Goal: Information Seeking & Learning: Learn about a topic

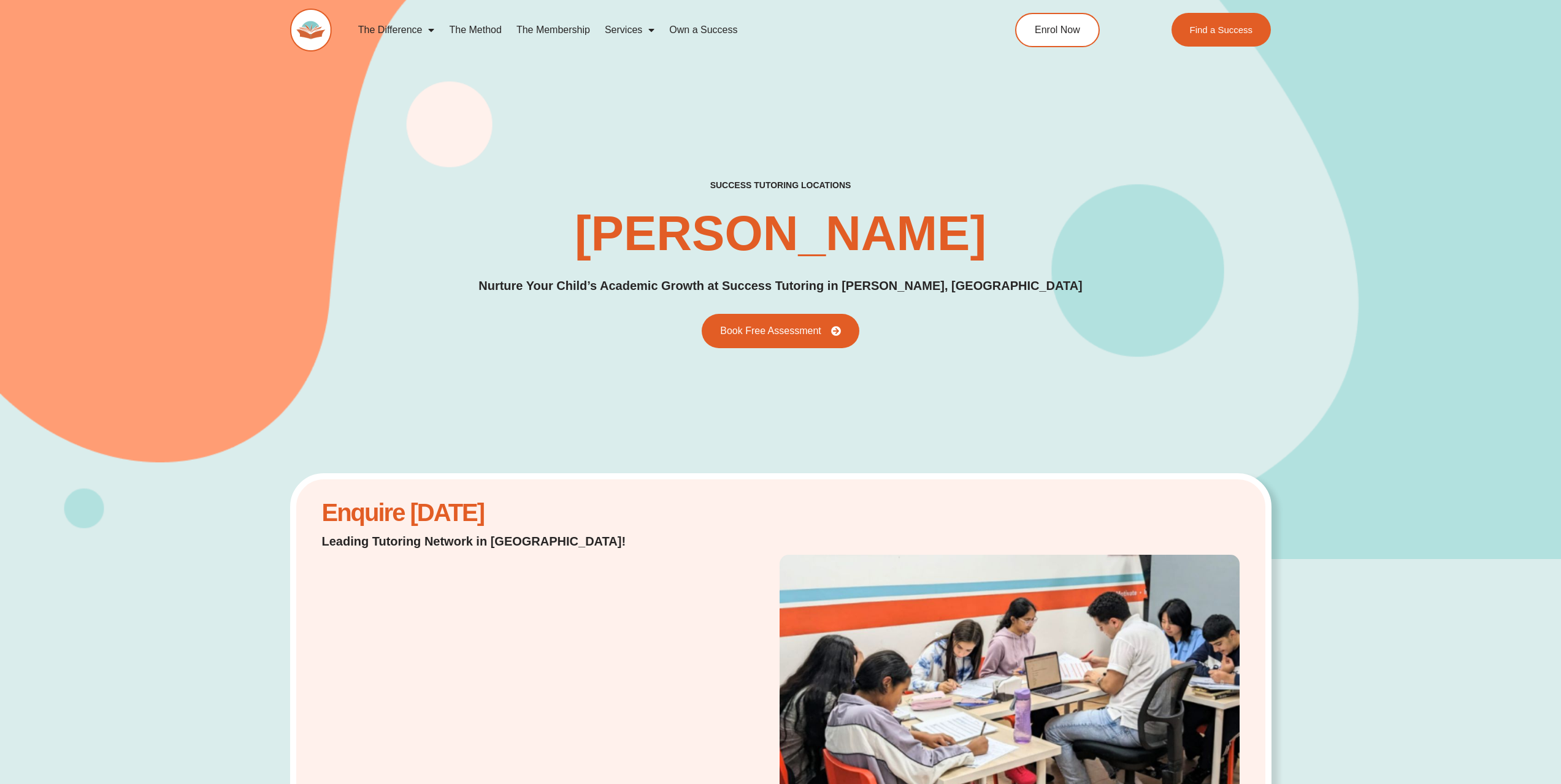
click at [464, 27] on link "The Method" at bounding box center [475, 29] width 67 height 28
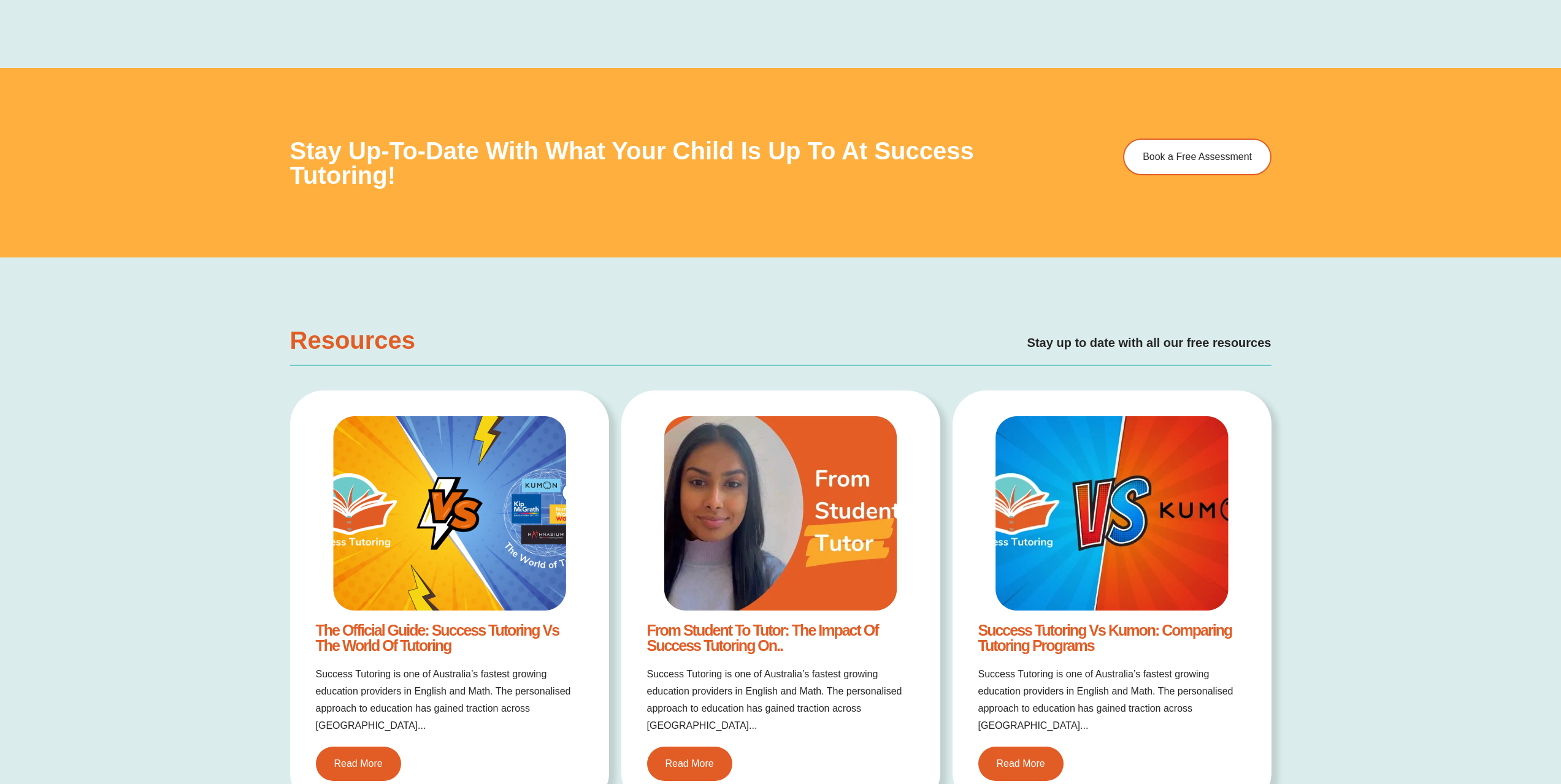
scroll to position [2146, 0]
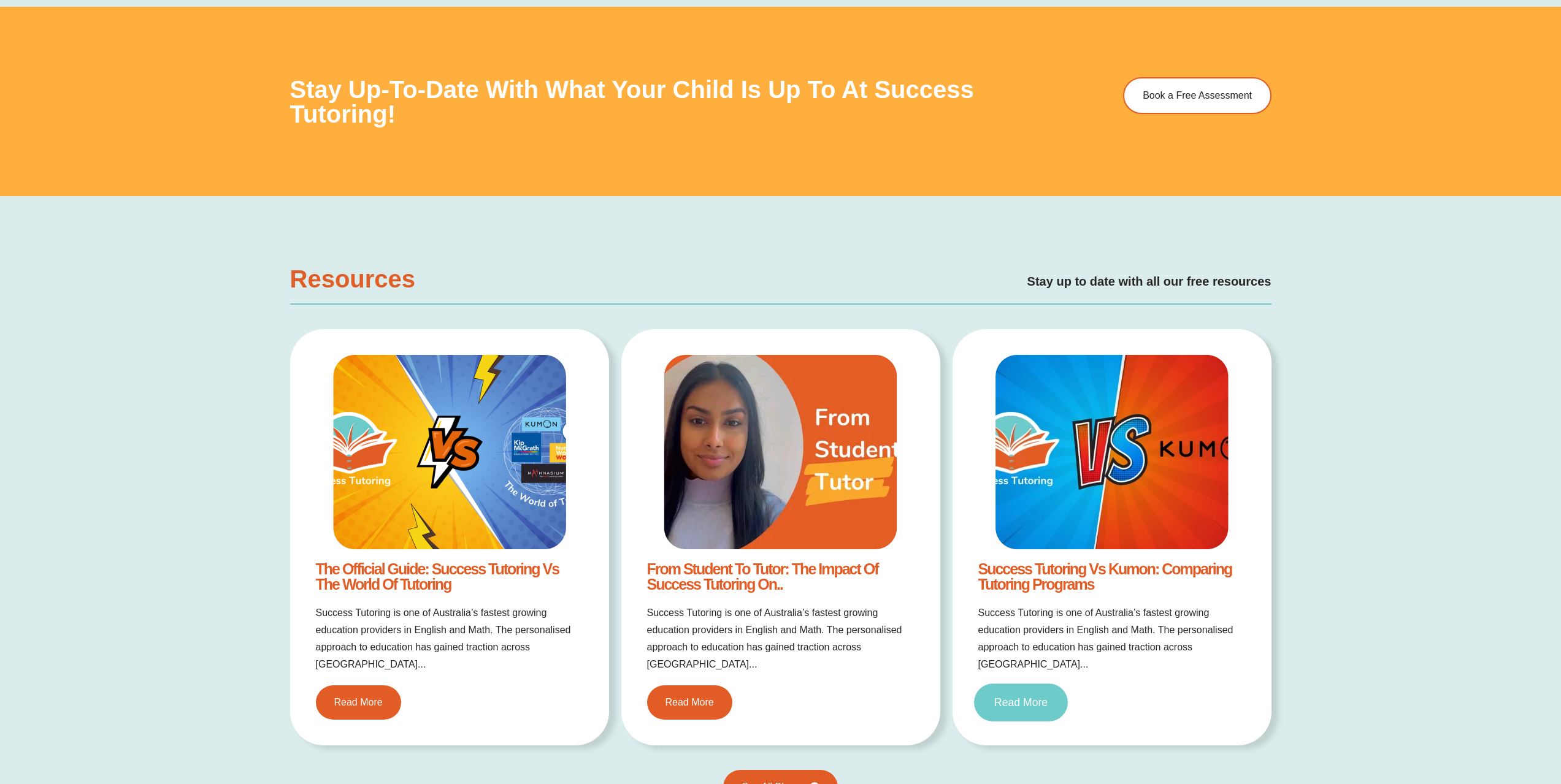
click at [1037, 697] on span "Read More" at bounding box center [1021, 703] width 53 height 11
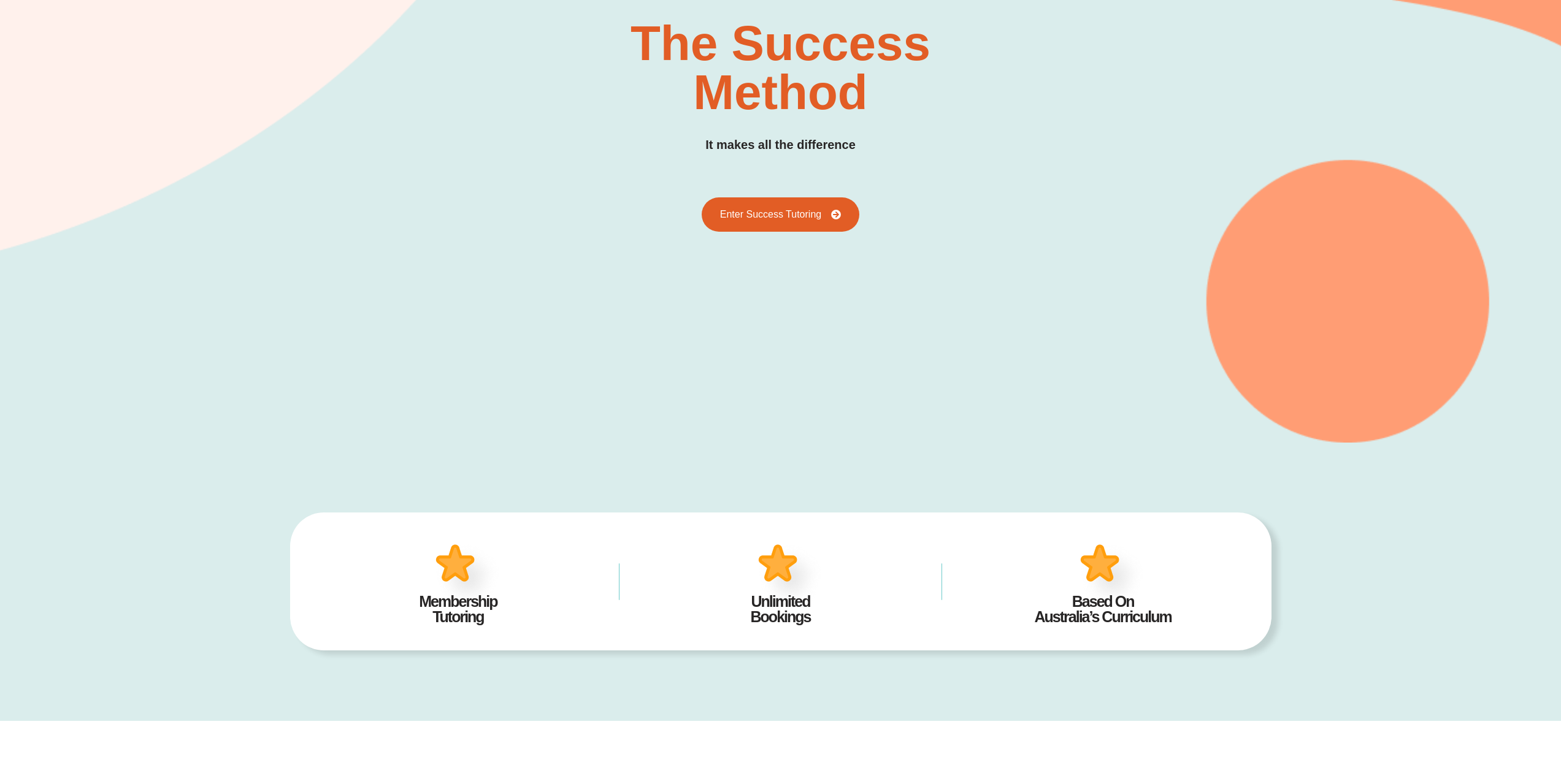
scroll to position [0, 0]
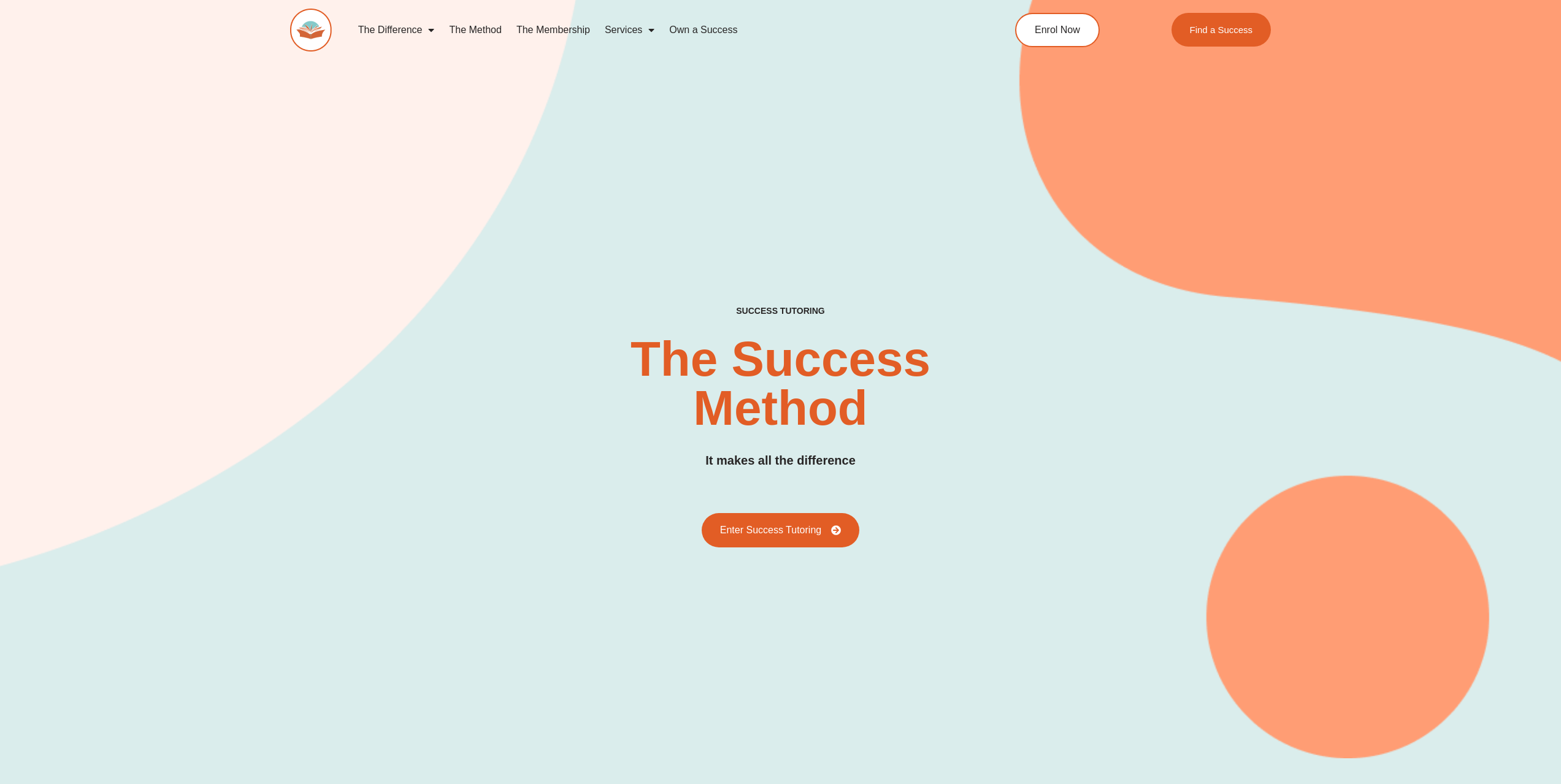
click at [535, 29] on link "The Membership" at bounding box center [553, 29] width 89 height 28
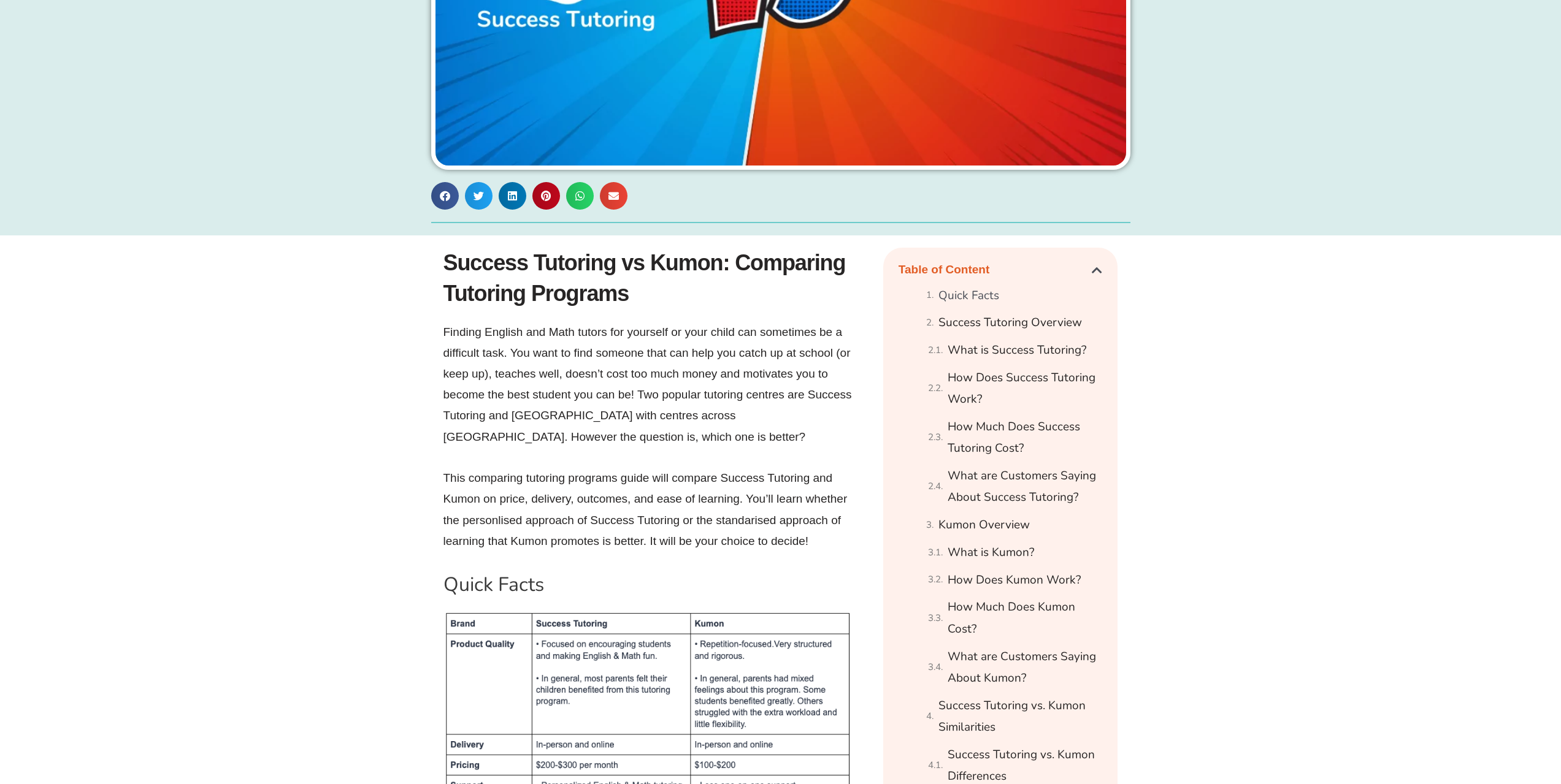
scroll to position [674, 0]
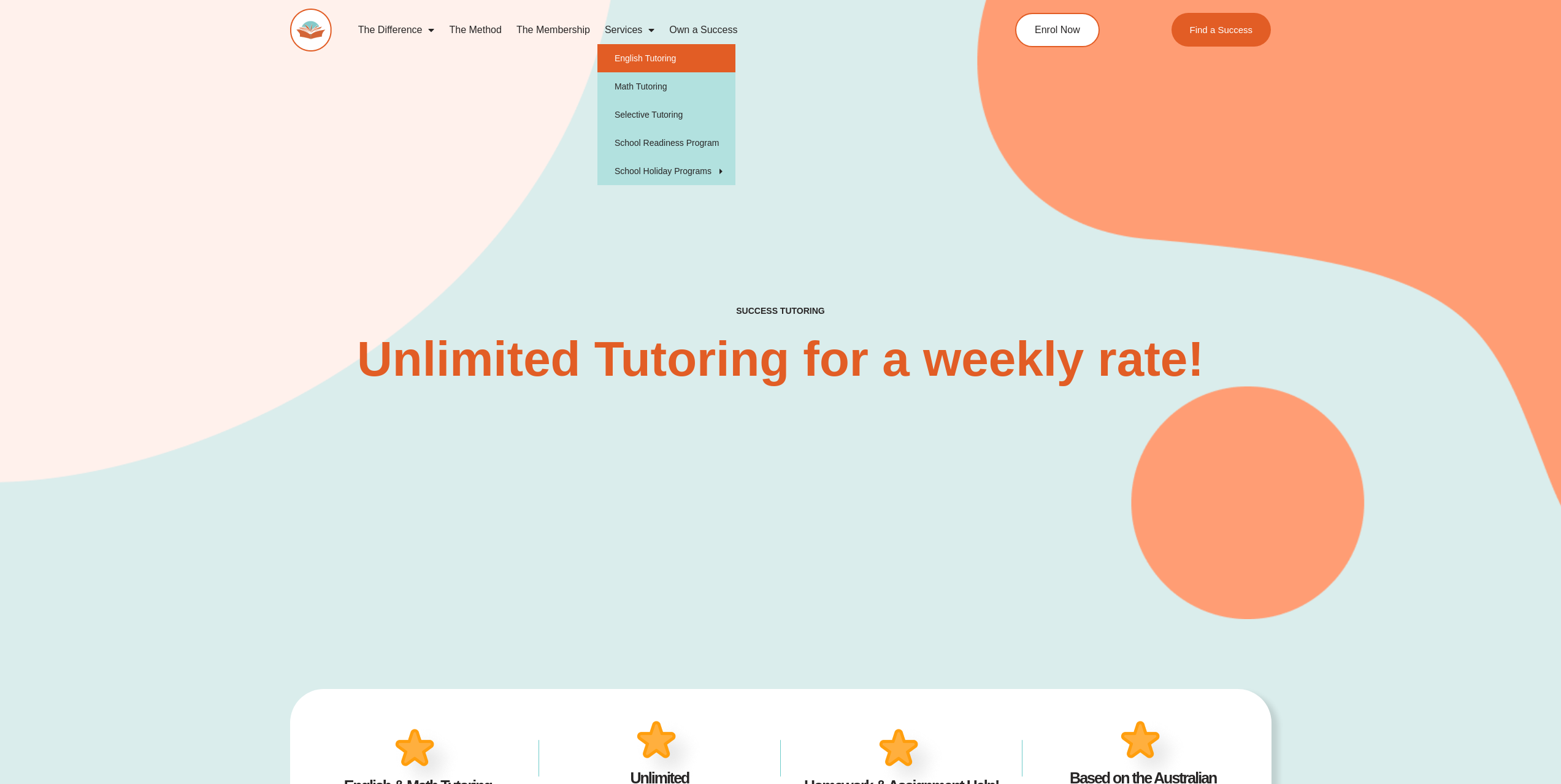
click at [646, 56] on link "English Tutoring" at bounding box center [666, 58] width 138 height 28
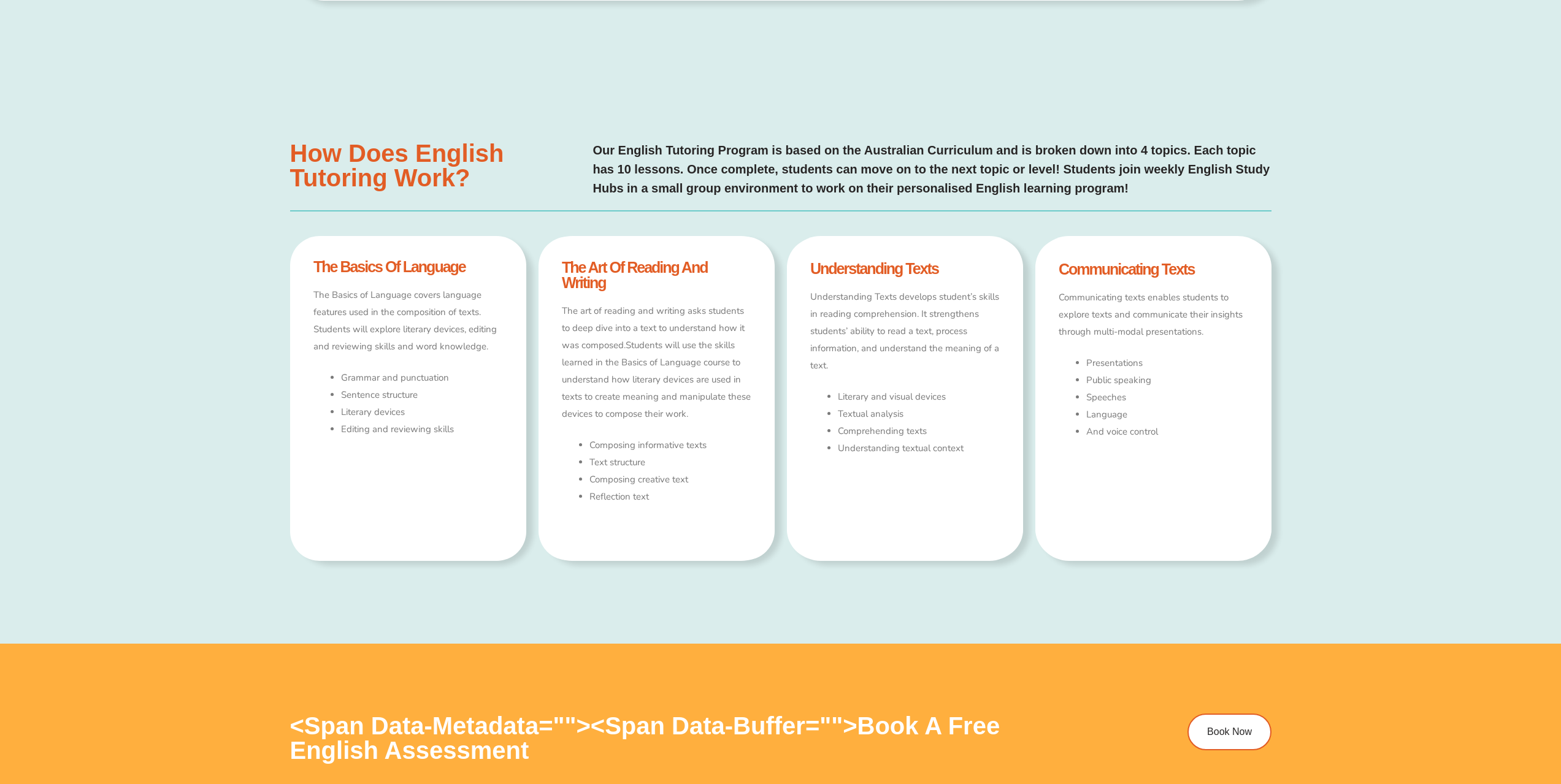
type input "*"
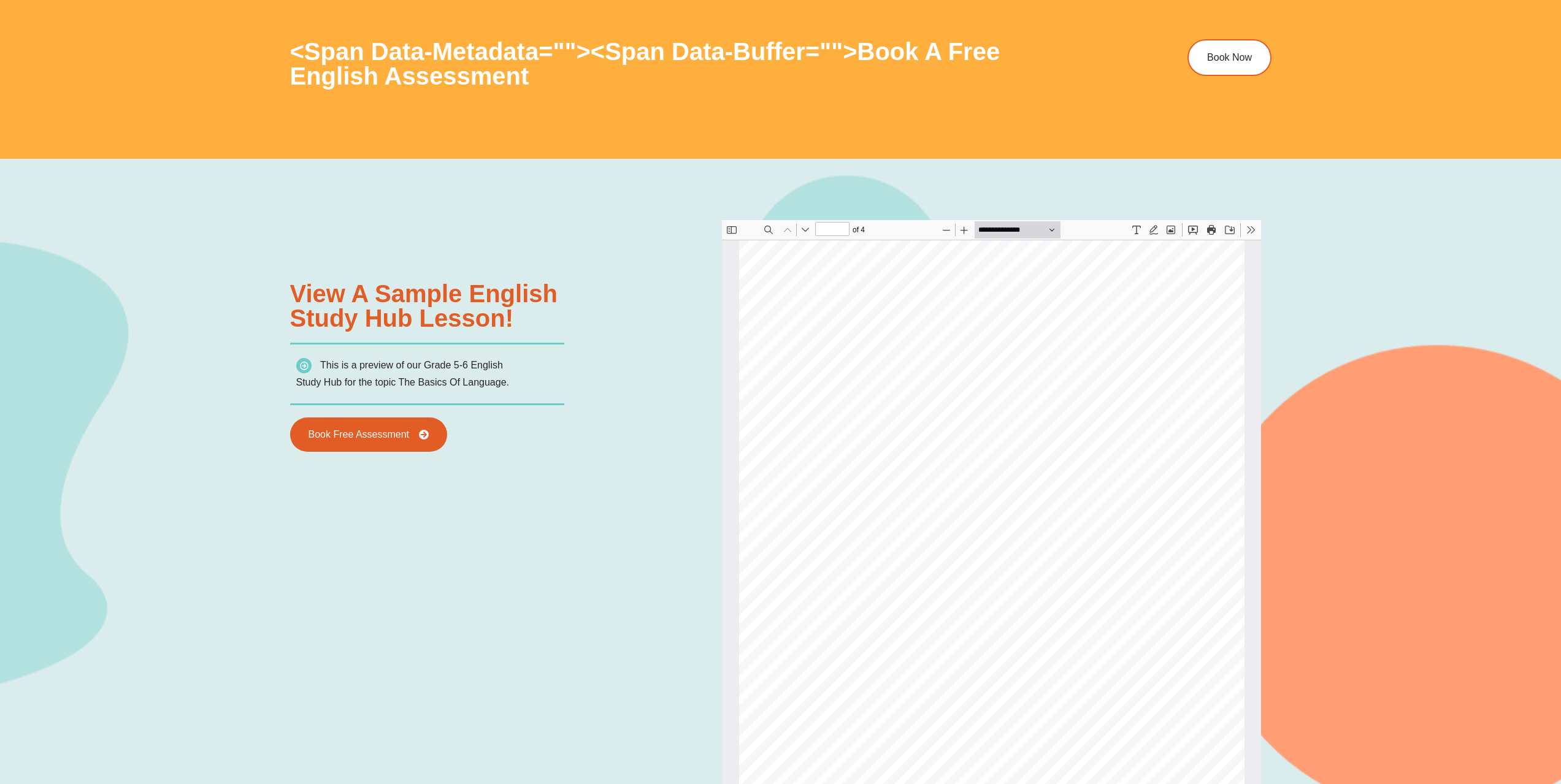
scroll to position [1653, 0]
